Goal: Task Accomplishment & Management: Complete application form

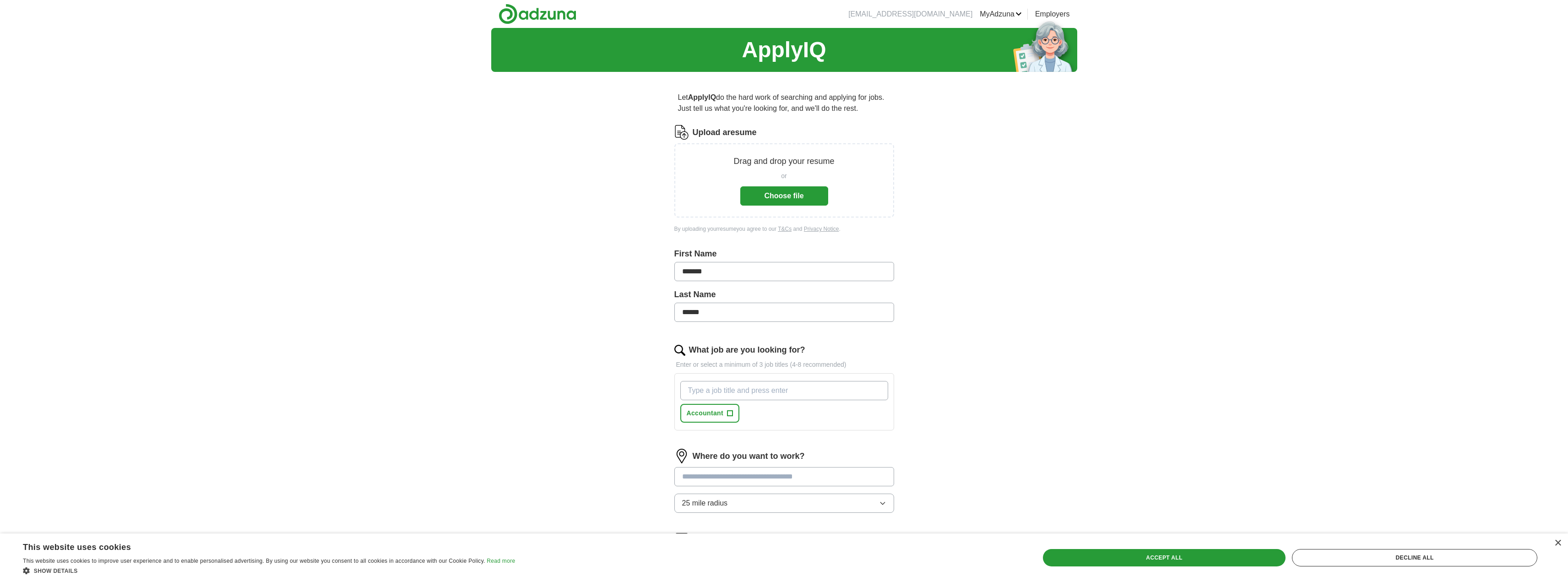
click at [807, 196] on button "Choose file" at bounding box center [784, 196] width 88 height 19
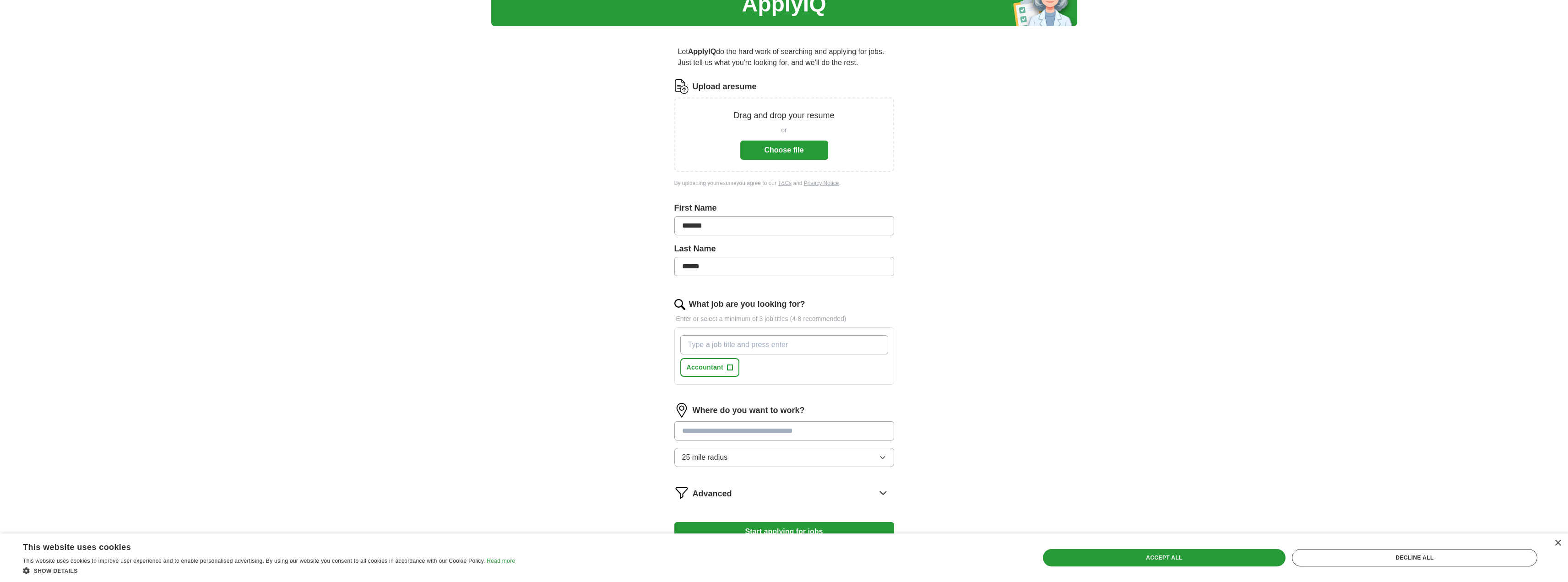
click at [764, 345] on input "What job are you looking for?" at bounding box center [784, 345] width 208 height 19
type input "accounting manager"
type input "senior accountant"
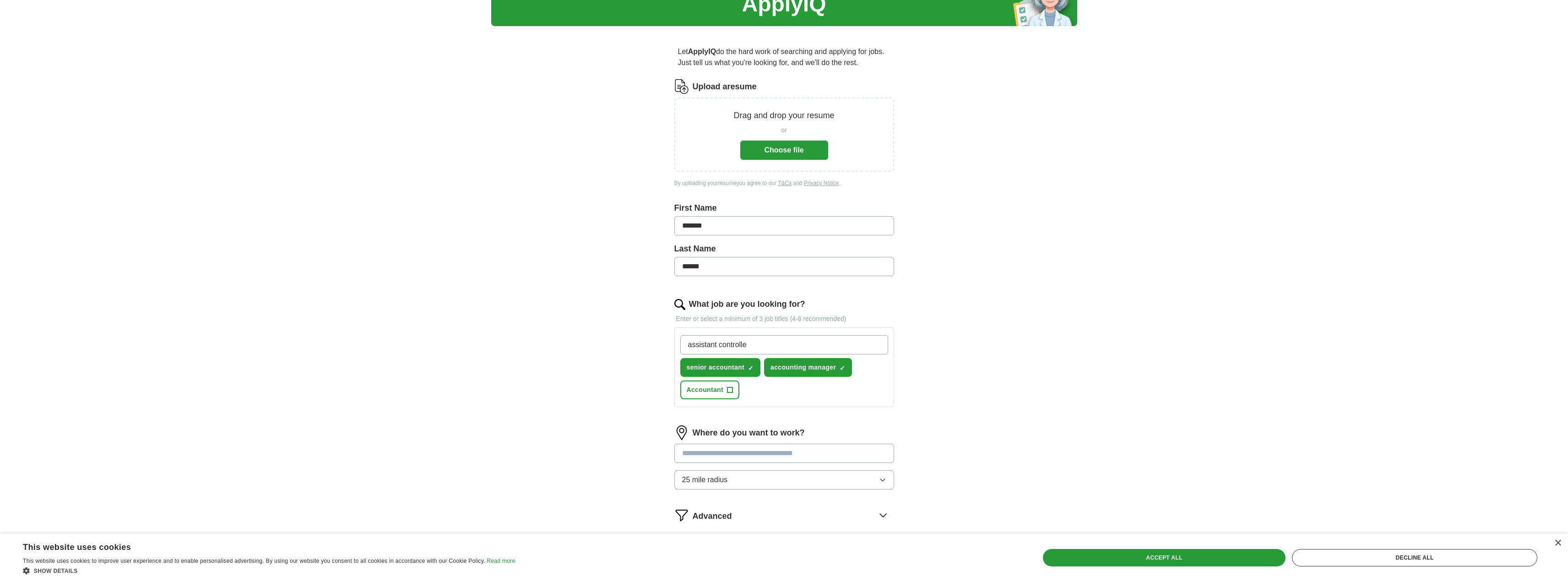
type input "assistant controller"
click at [825, 388] on button "Accountant +" at bounding box center [801, 389] width 59 height 18
click at [825, 455] on input at bounding box center [784, 453] width 220 height 19
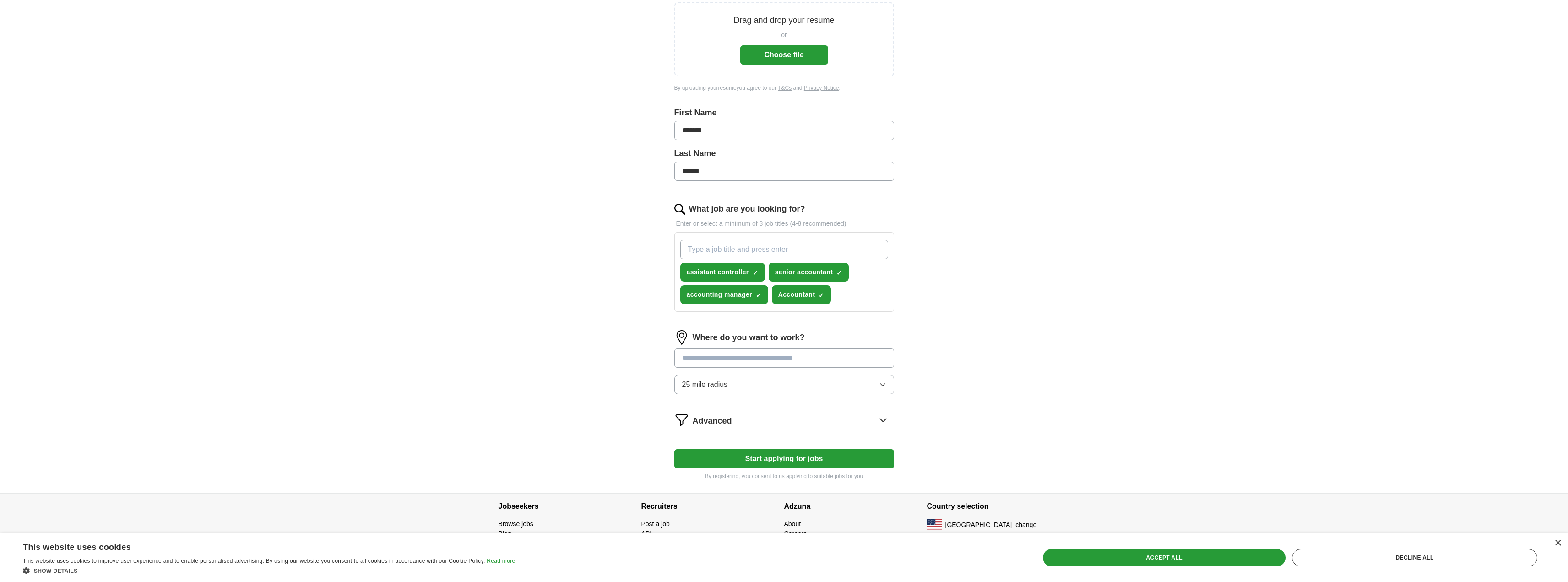
scroll to position [145, 0]
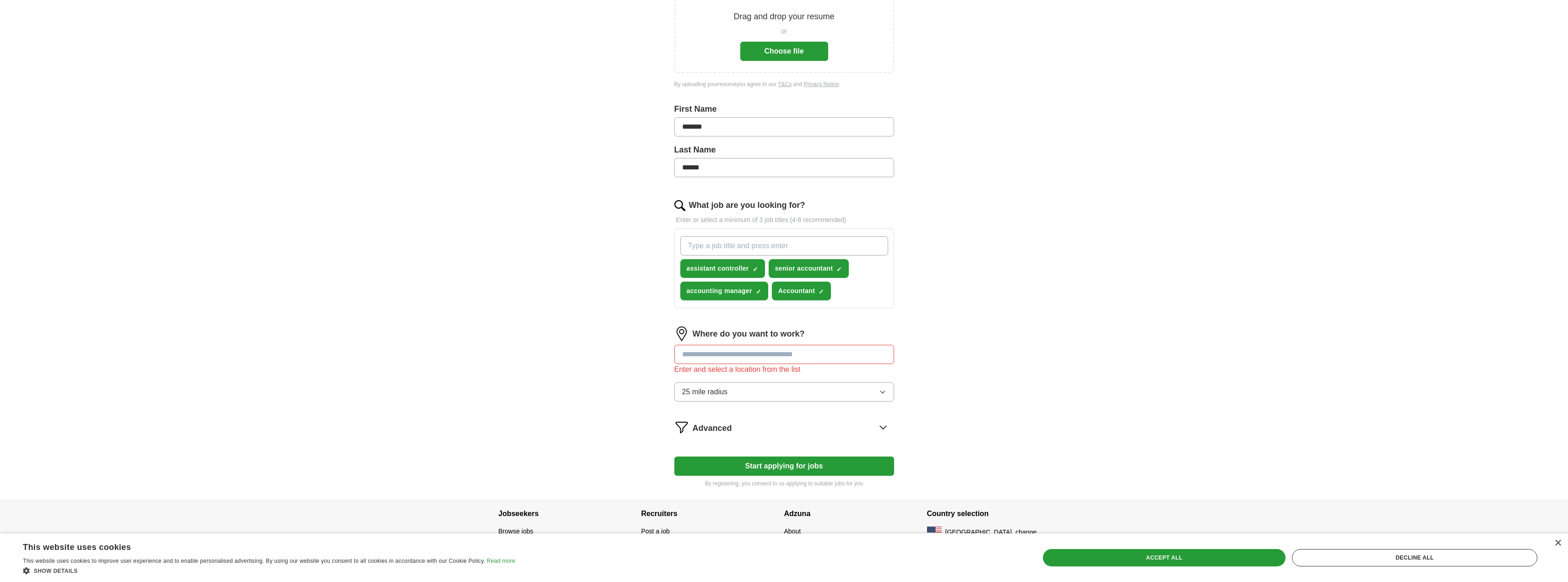
click at [871, 379] on div "Where do you want to work? Enter and select a location from the list 25 mile ra…" at bounding box center [784, 367] width 220 height 82
click at [783, 354] on input at bounding box center [784, 354] width 220 height 19
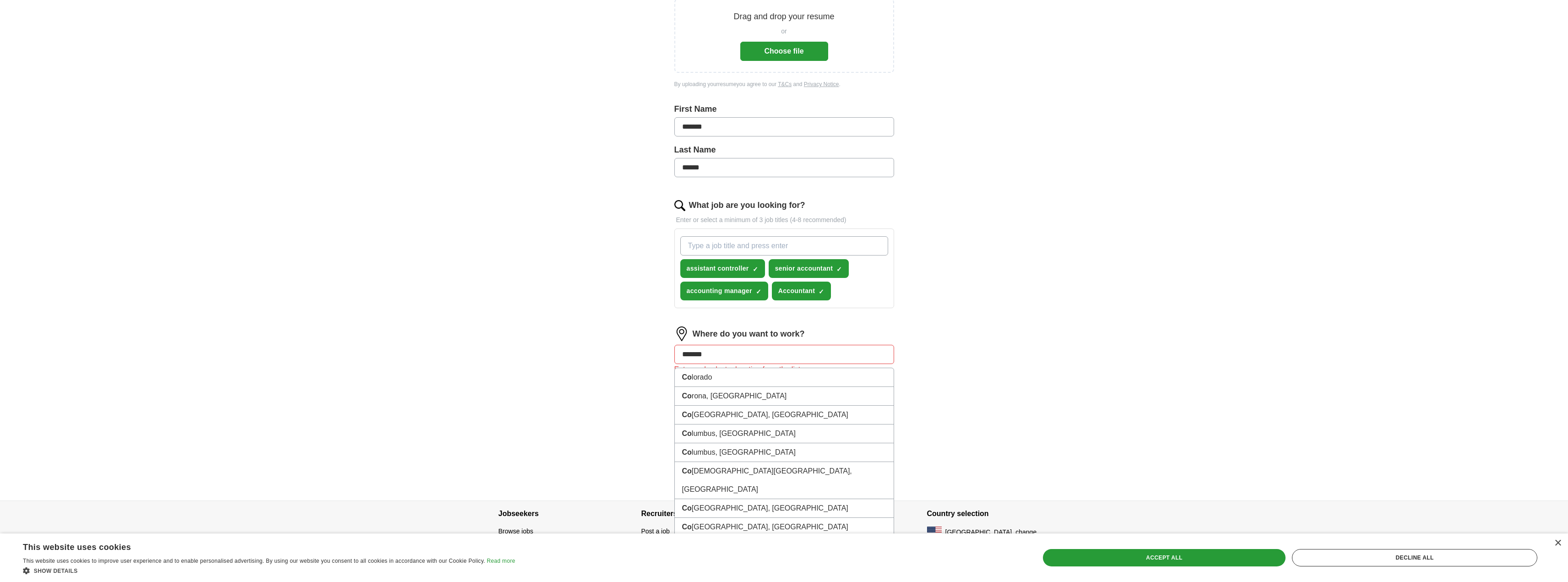
type input "********"
click at [747, 399] on li "Commerce , [GEOGRAPHIC_DATA]" at bounding box center [784, 396] width 219 height 18
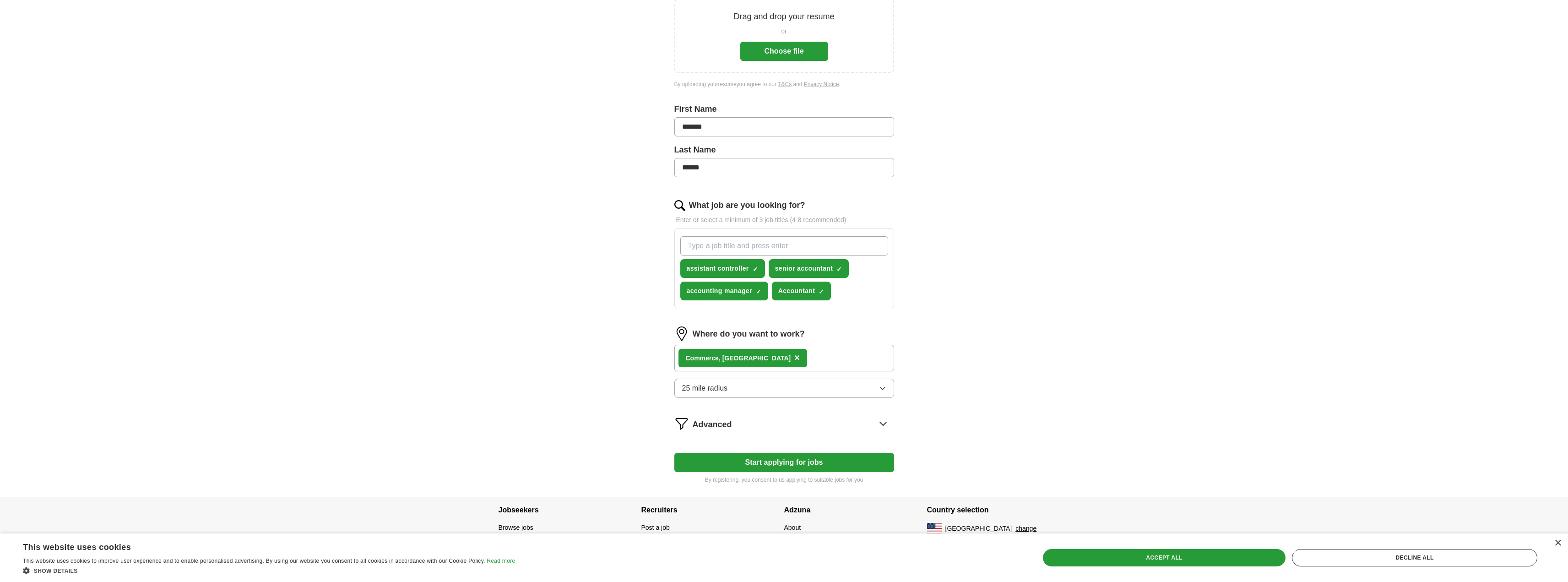
click at [880, 386] on icon "button" at bounding box center [882, 388] width 8 height 8
click at [732, 483] on div "50 mile radius" at bounding box center [784, 486] width 204 height 11
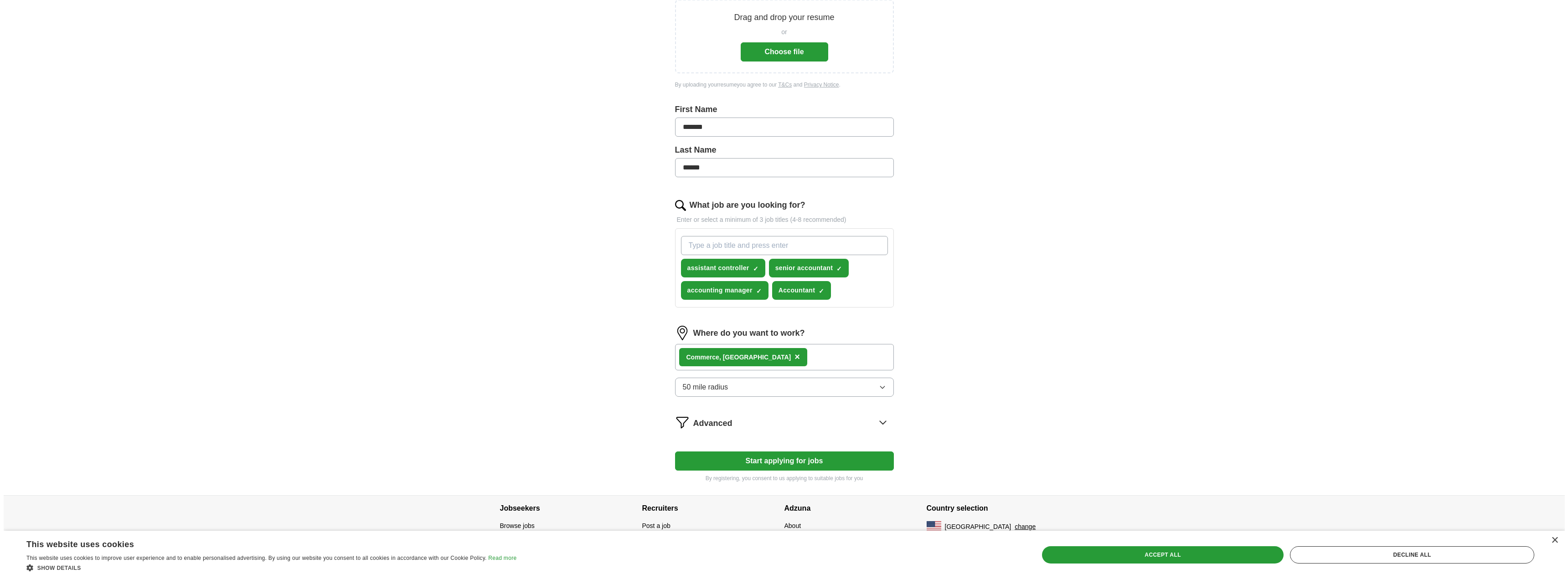
scroll to position [151, 0]
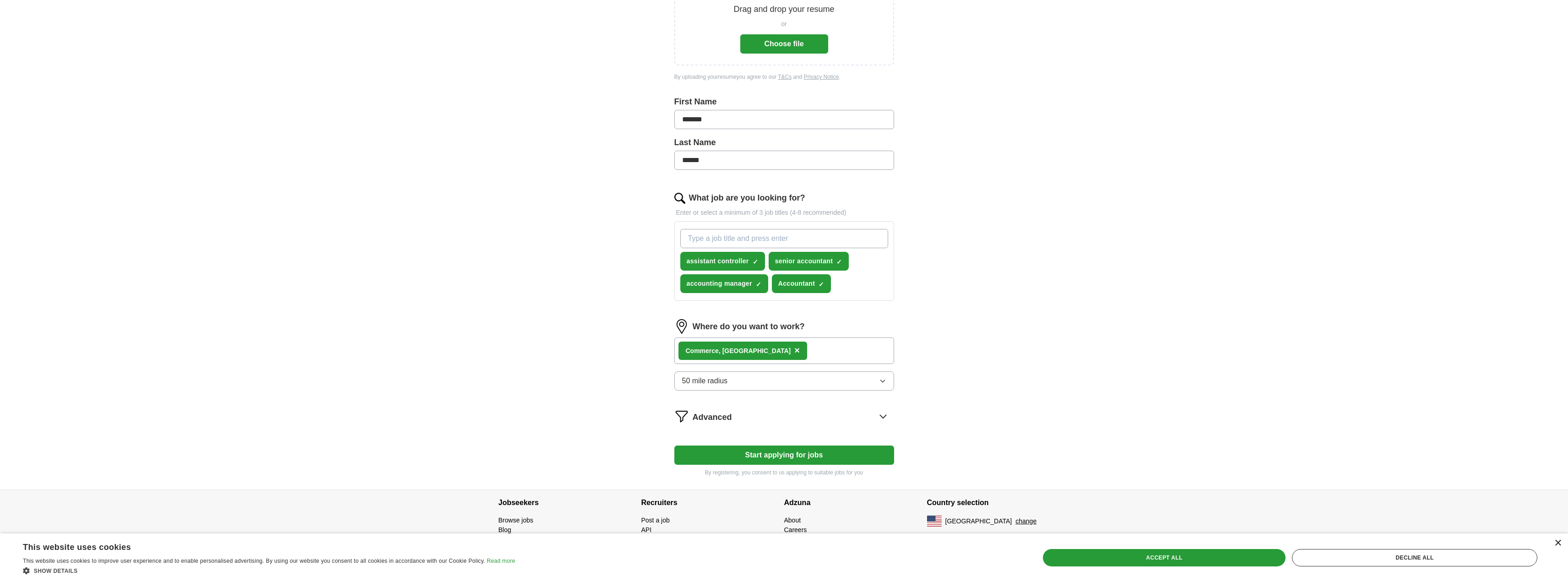
click at [1558, 542] on div "×" at bounding box center [1558, 543] width 7 height 7
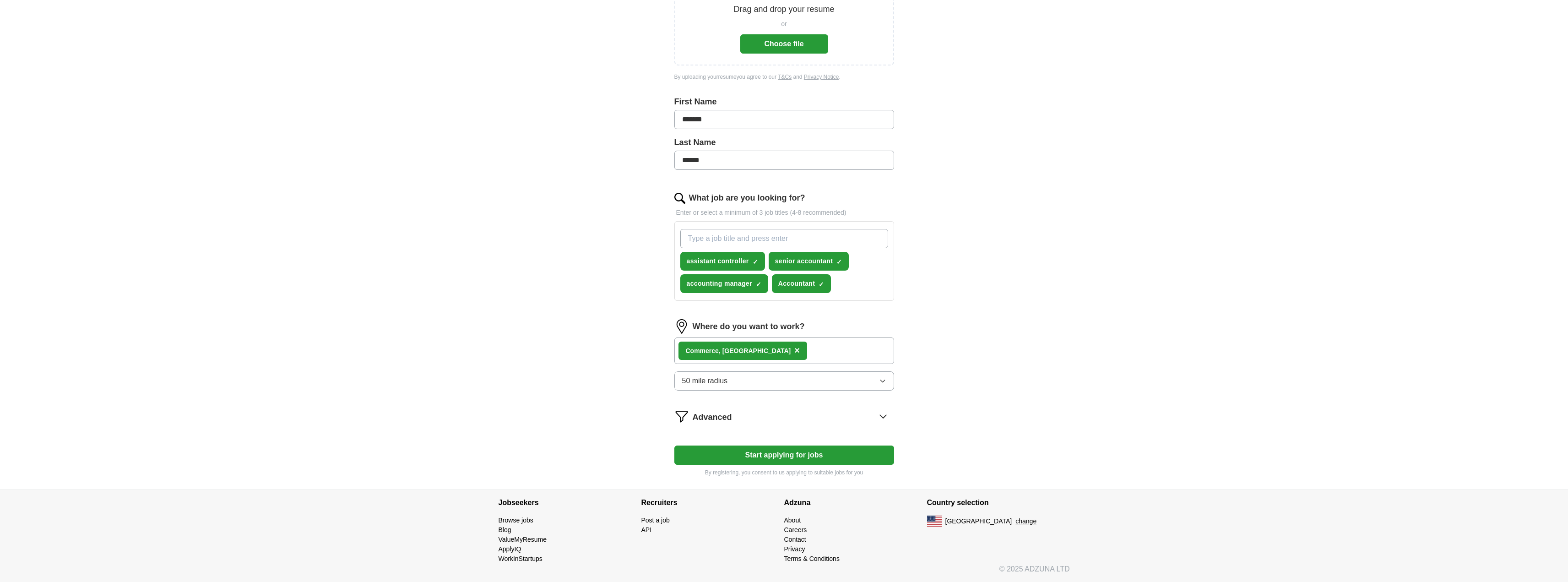
click at [780, 44] on button "Choose file" at bounding box center [784, 44] width 88 height 19
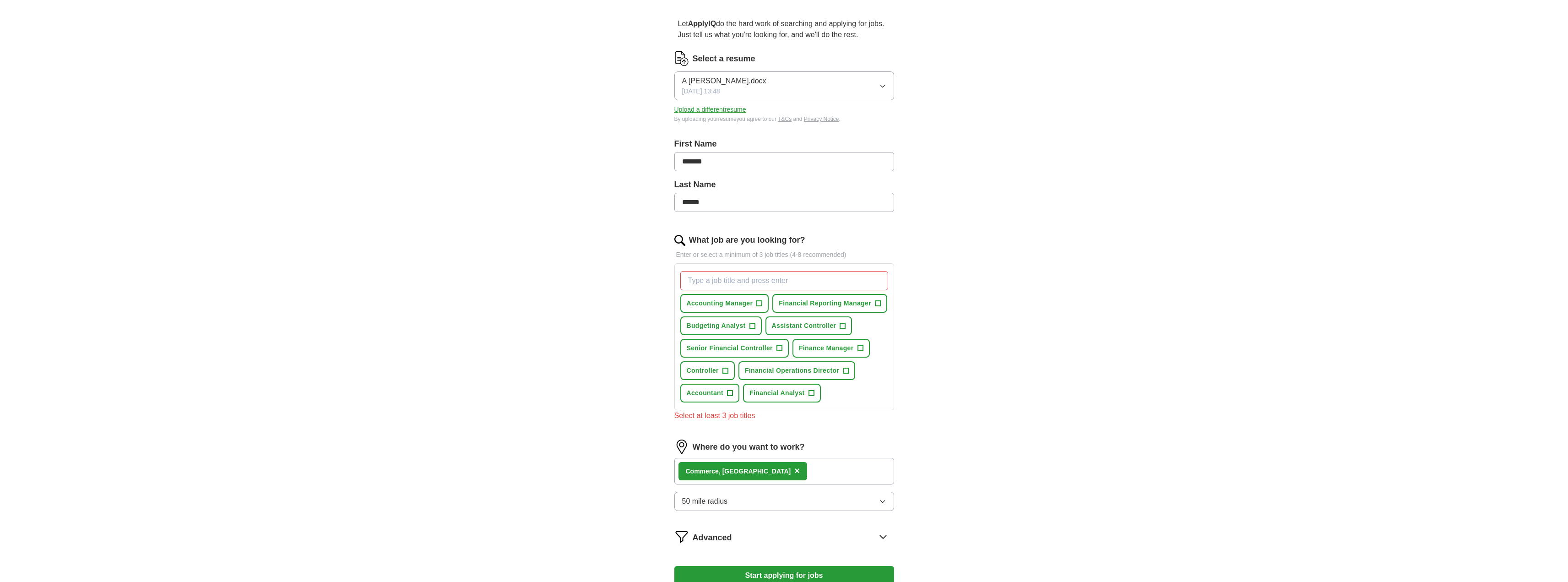
scroll to position [0, 0]
